Goal: Obtain resource: Download file/media

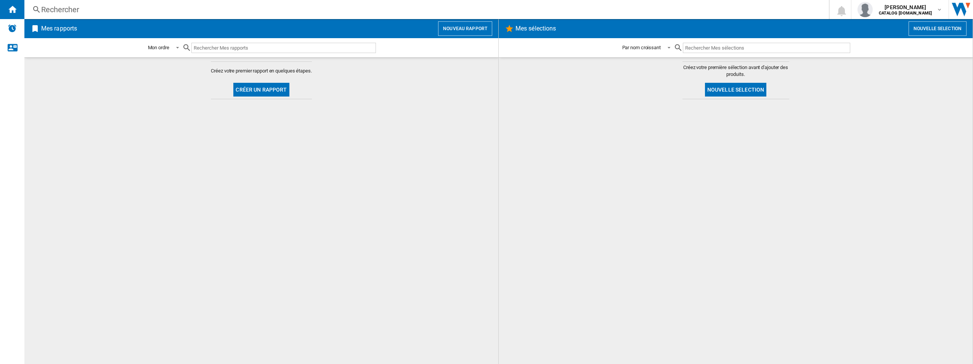
click at [275, 95] on button "Créer un rapport" at bounding box center [261, 90] width 56 height 14
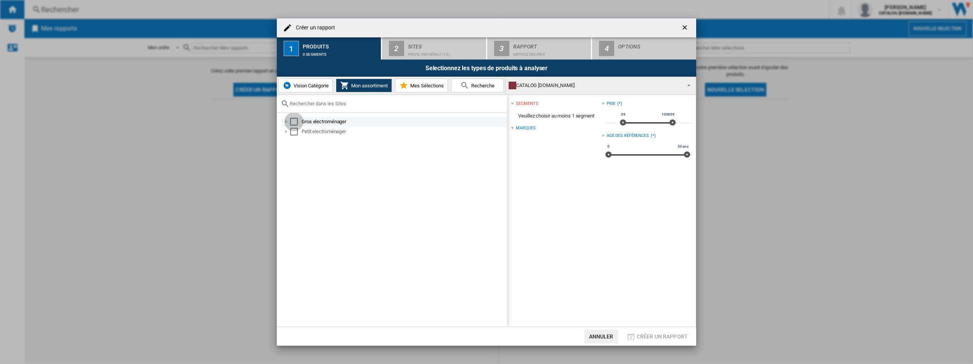
click at [297, 121] on div "Select" at bounding box center [294, 122] width 8 height 8
click at [297, 130] on div "Select" at bounding box center [294, 132] width 8 height 8
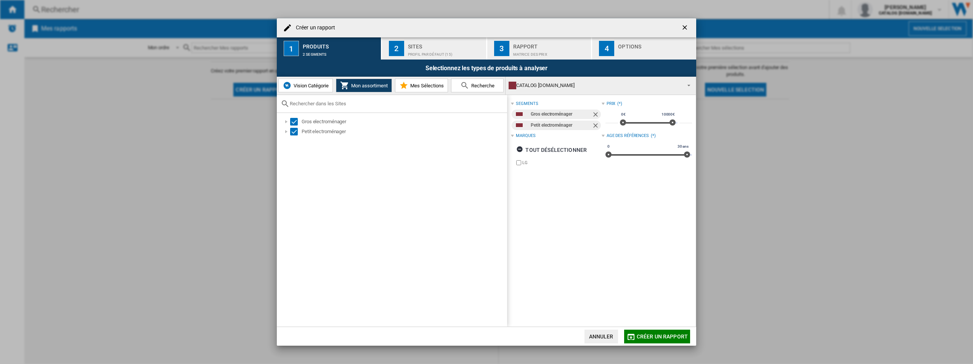
click at [544, 46] on div "Rapport" at bounding box center [550, 44] width 75 height 8
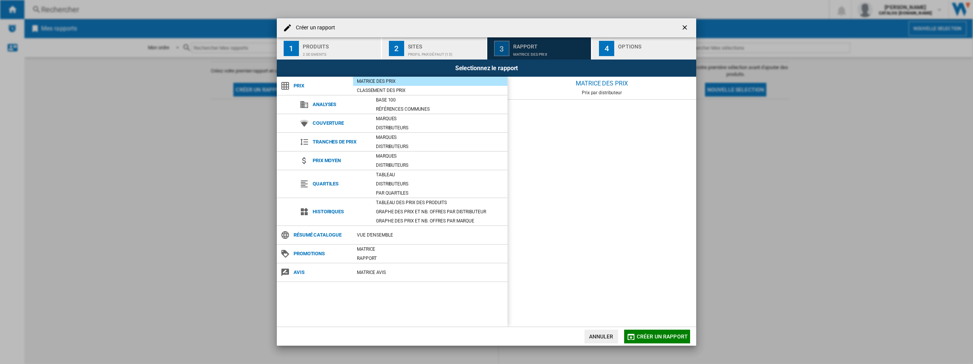
click at [443, 48] on div "Sites" at bounding box center [445, 44] width 75 height 8
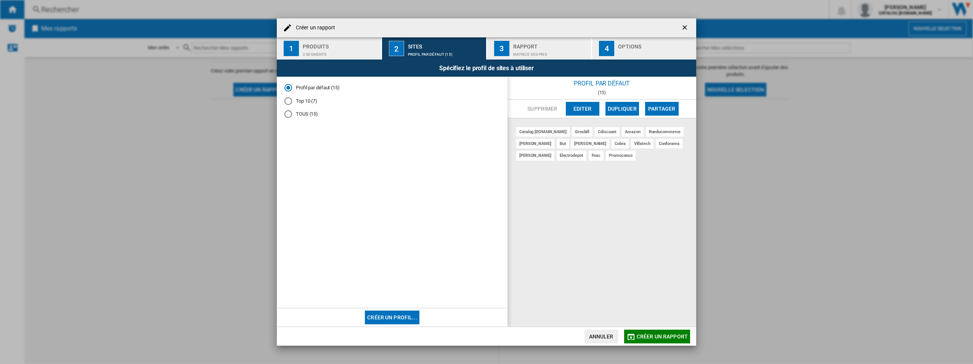
click at [530, 45] on div "Rapport" at bounding box center [550, 44] width 75 height 8
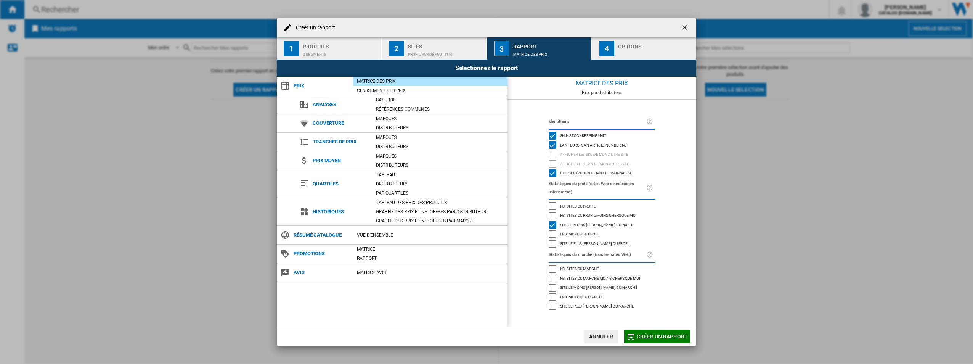
click at [453, 46] on div "Sites" at bounding box center [445, 44] width 75 height 8
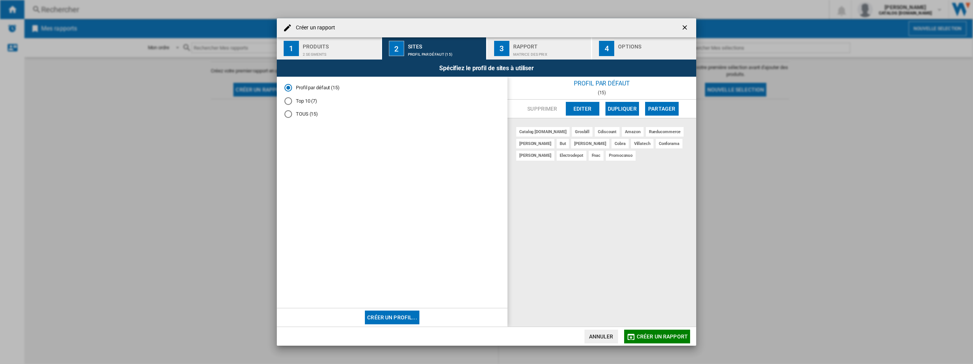
click at [289, 101] on div "Top 10 (7)" at bounding box center [288, 101] width 8 height 8
click at [554, 49] on div "Matrice des prix" at bounding box center [550, 52] width 75 height 8
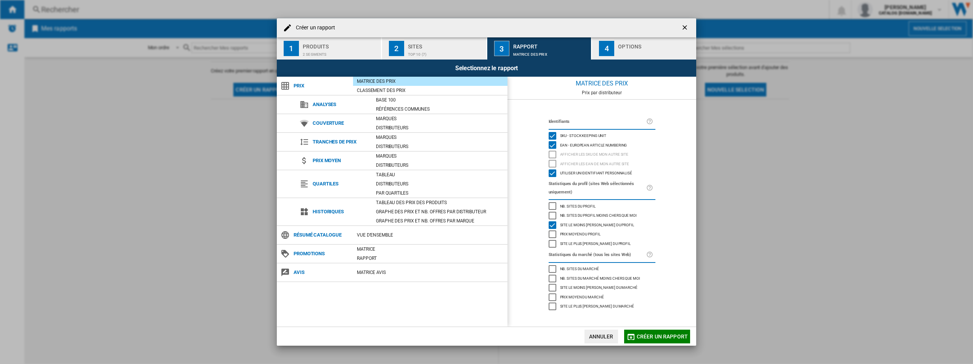
click at [639, 45] on div "Options" at bounding box center [655, 44] width 75 height 8
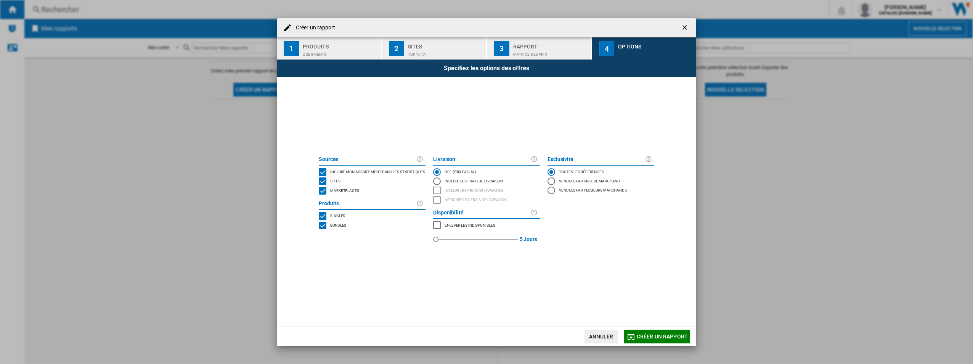
click at [340, 188] on span "Marketplaces" at bounding box center [344, 189] width 29 height 5
click at [667, 337] on span "Créer un rapport" at bounding box center [662, 336] width 51 height 6
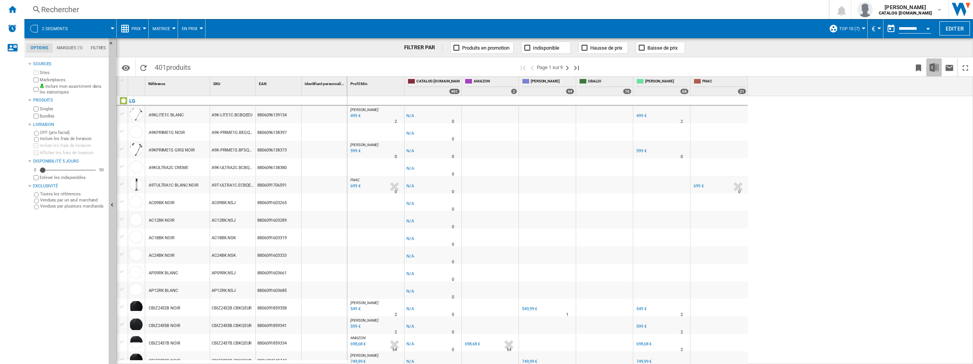
click at [935, 72] on img "Télécharger au format Excel" at bounding box center [933, 67] width 9 height 9
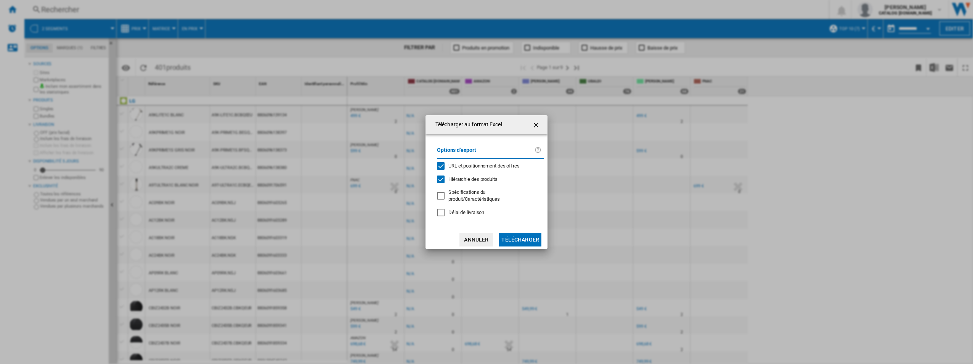
click at [518, 238] on button "Télécharger" at bounding box center [520, 240] width 42 height 14
